Goal: Navigation & Orientation: Find specific page/section

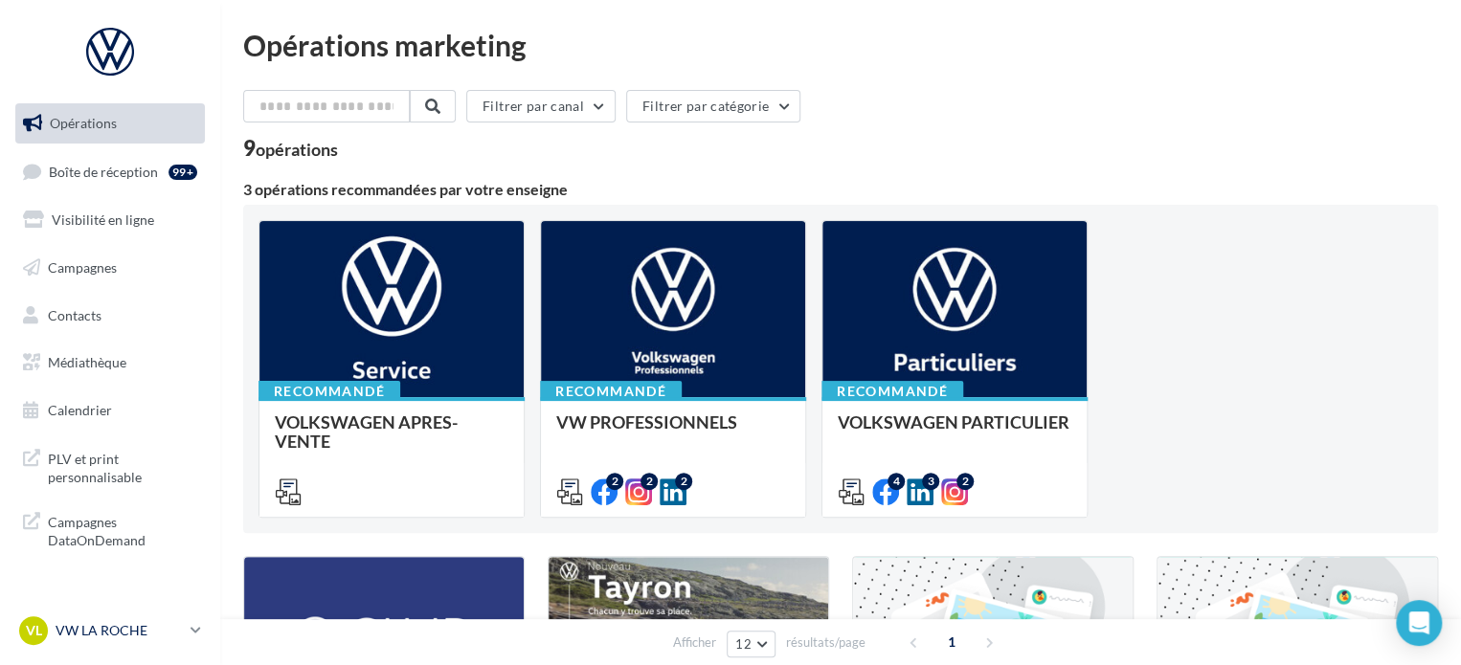
click at [123, 620] on div "VL VW [PERSON_NAME] vw-loco-85000" at bounding box center [101, 630] width 164 height 29
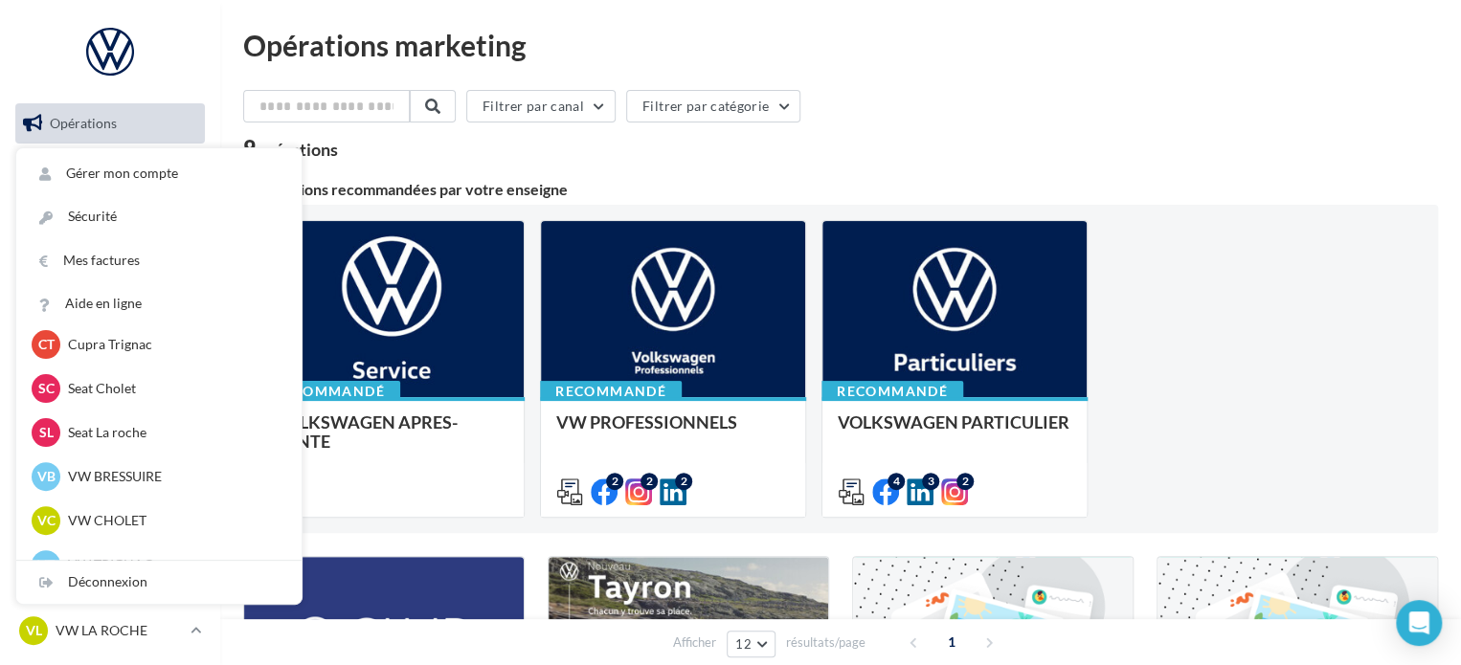
scroll to position [440, 0]
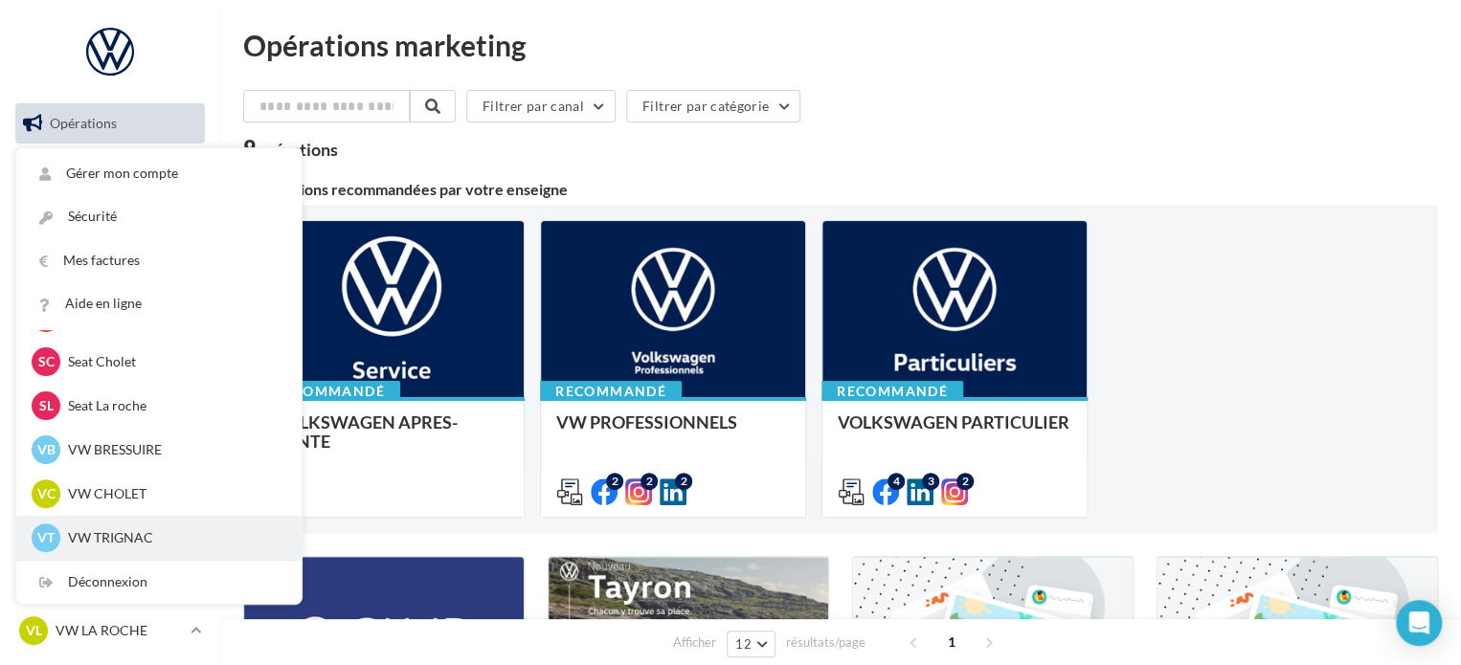
click at [124, 537] on p "VW TRIGNAC" at bounding box center [173, 537] width 211 height 19
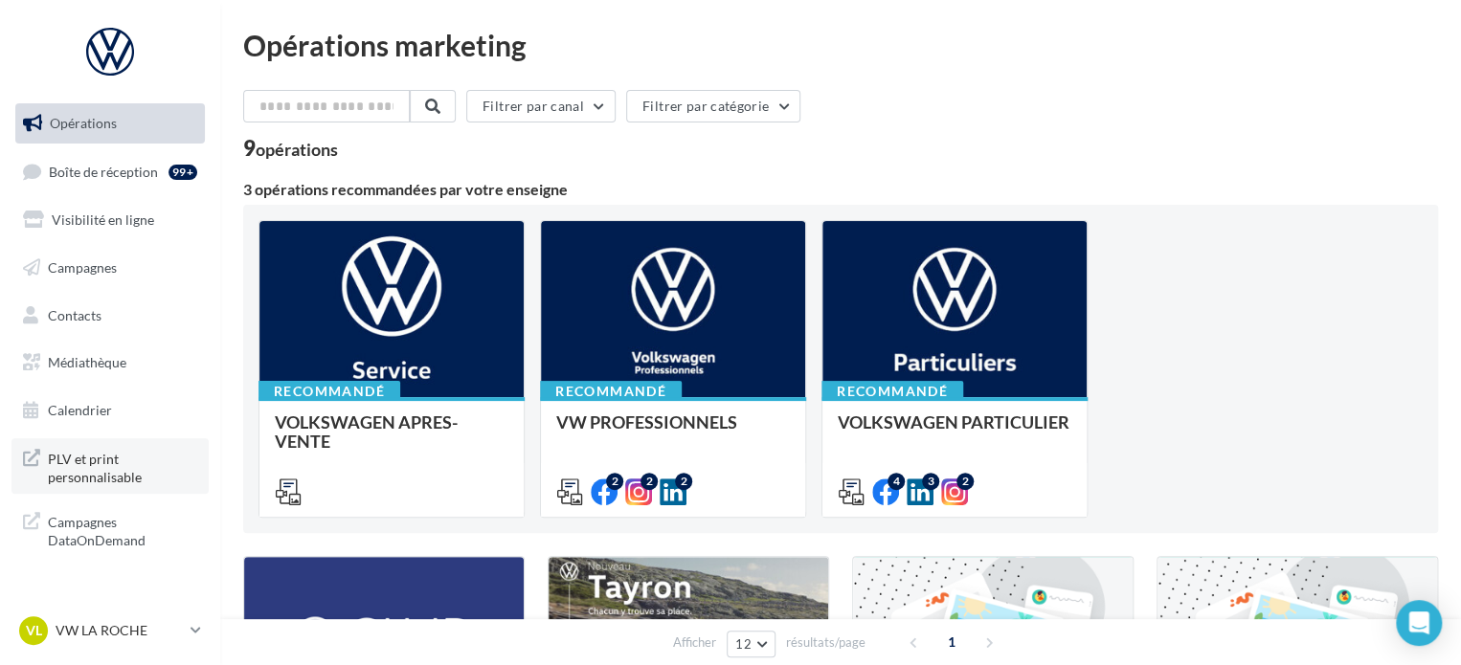
click at [95, 460] on span "PLV et print personnalisable" at bounding box center [122, 466] width 149 height 41
click at [100, 628] on p "VW LA ROCHE" at bounding box center [119, 630] width 127 height 19
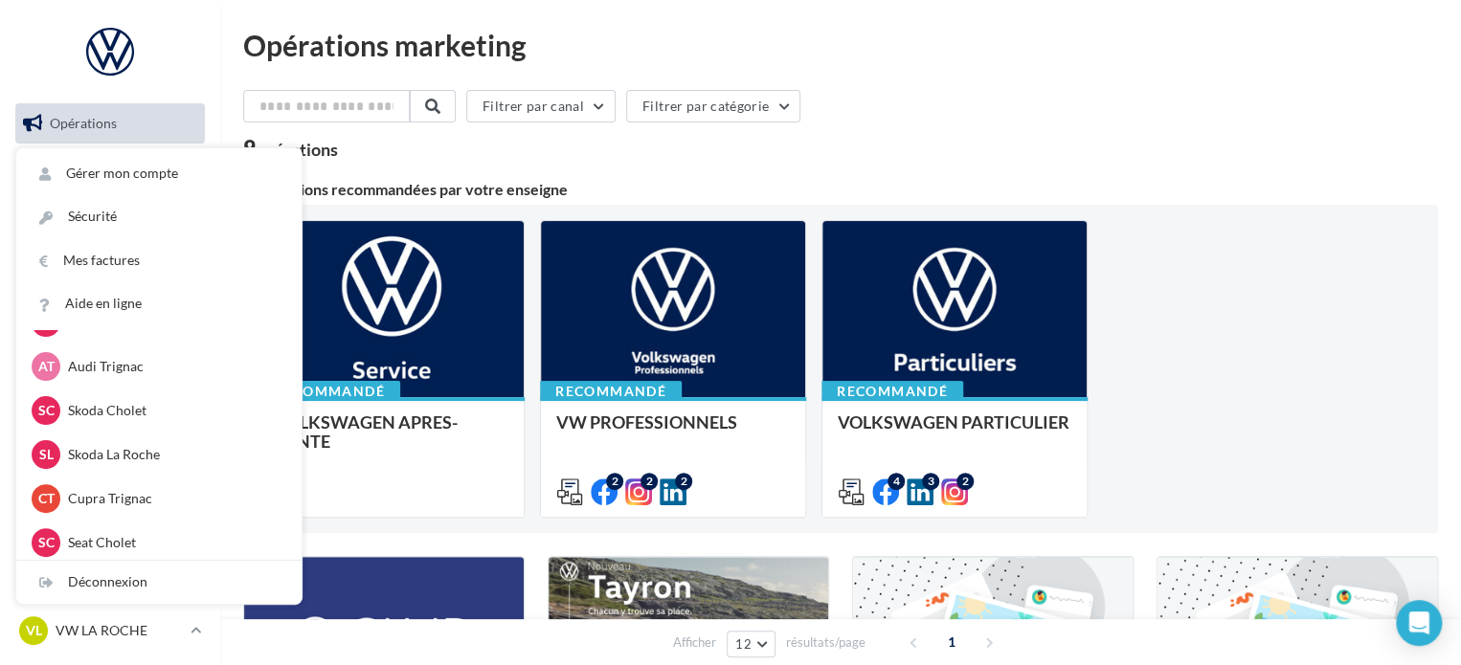
scroll to position [191, 0]
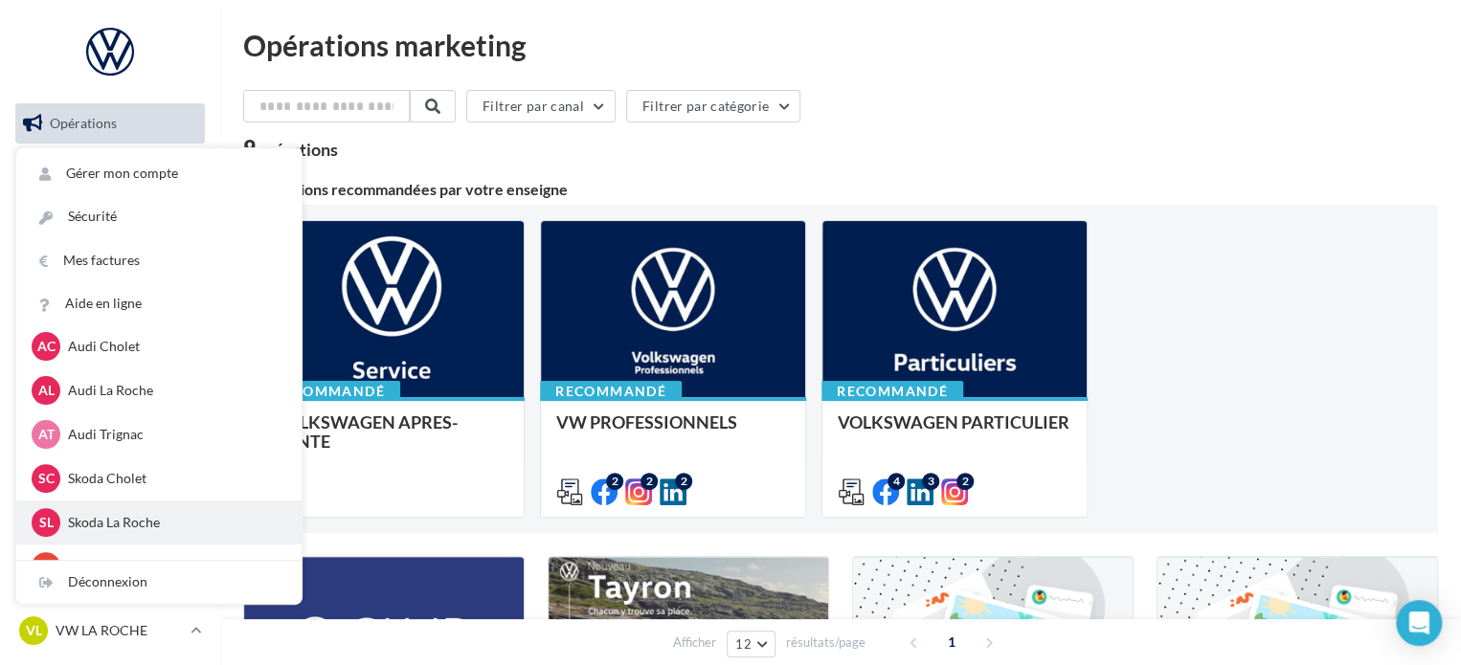
click at [142, 527] on p "Skoda La Roche" at bounding box center [173, 522] width 211 height 19
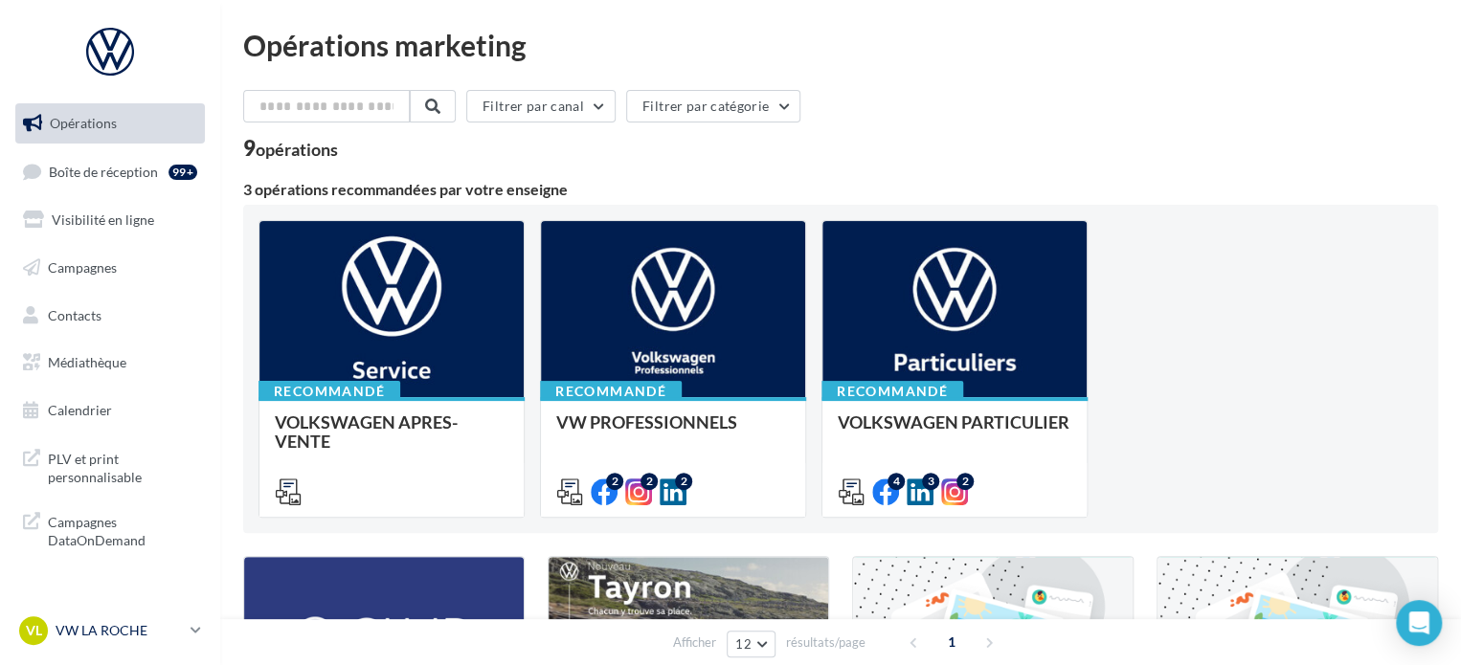
click at [81, 638] on p "VW LA ROCHE" at bounding box center [119, 630] width 127 height 19
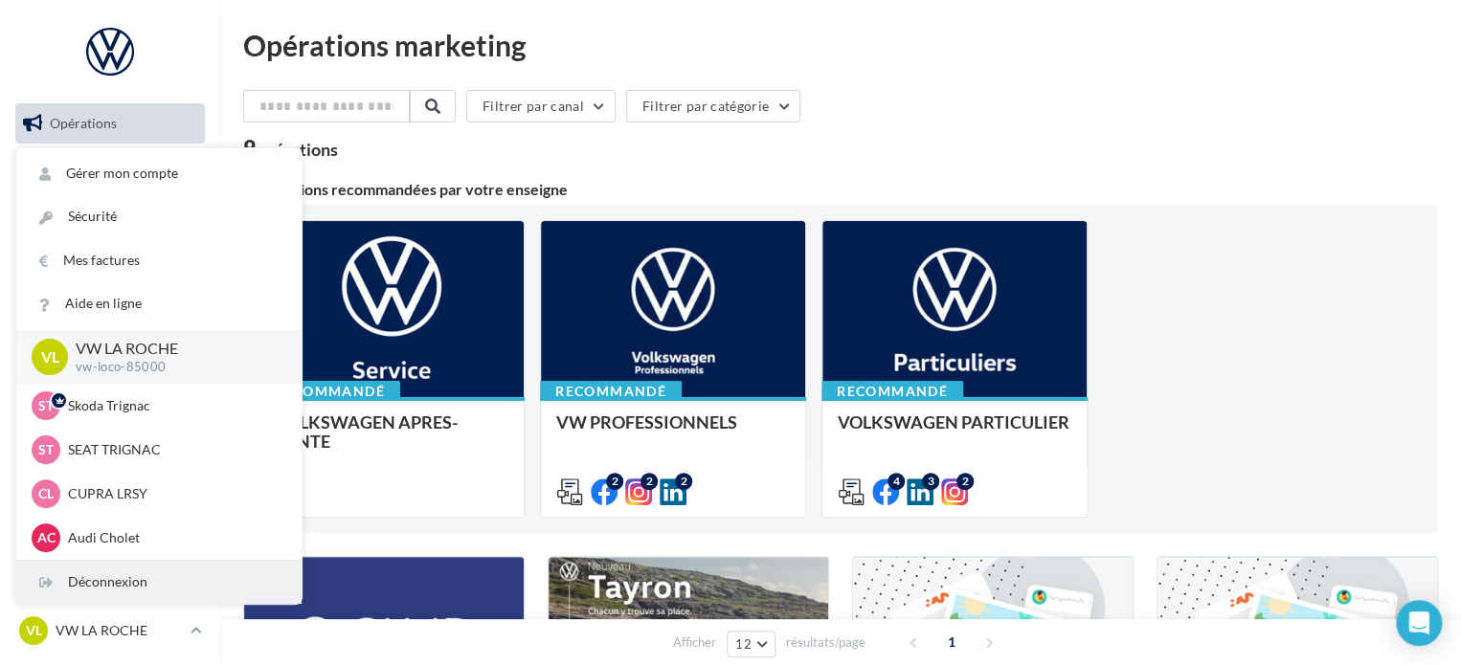
click at [169, 582] on div "Déconnexion" at bounding box center [158, 582] width 285 height 43
